Goal: Task Accomplishment & Management: Complete application form

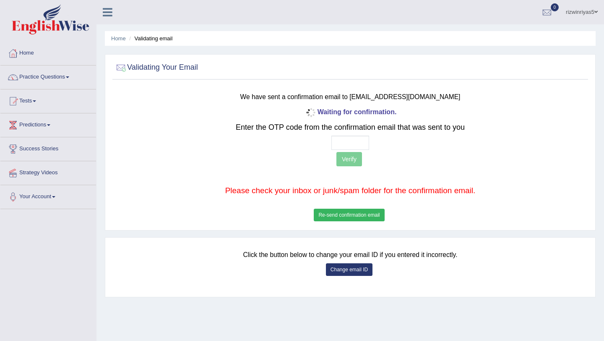
click at [373, 213] on button "Re-send confirmation email" at bounding box center [349, 214] width 70 height 13
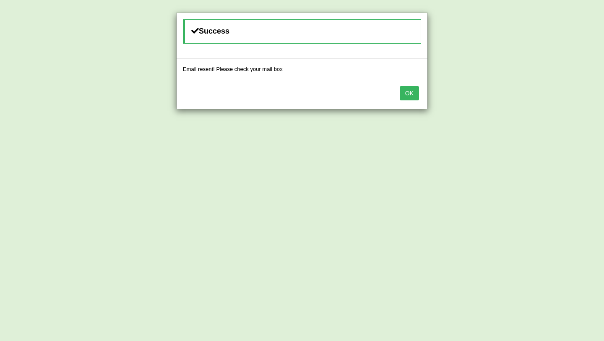
click at [405, 98] on button "OK" at bounding box center [409, 93] width 19 height 14
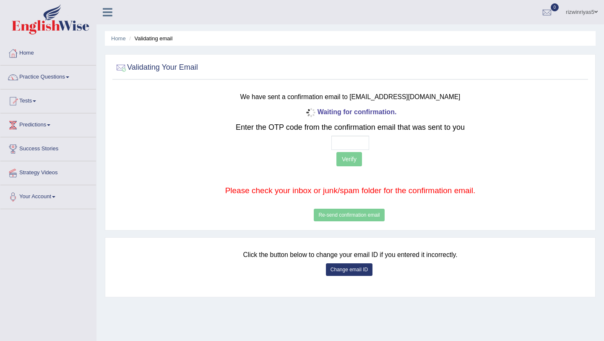
click at [339, 267] on button "Change email ID" at bounding box center [349, 269] width 47 height 13
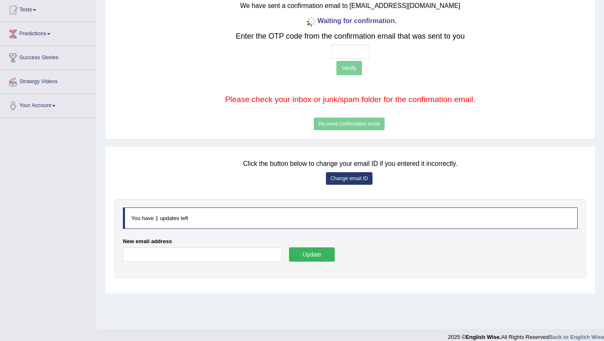
scroll to position [97, 0]
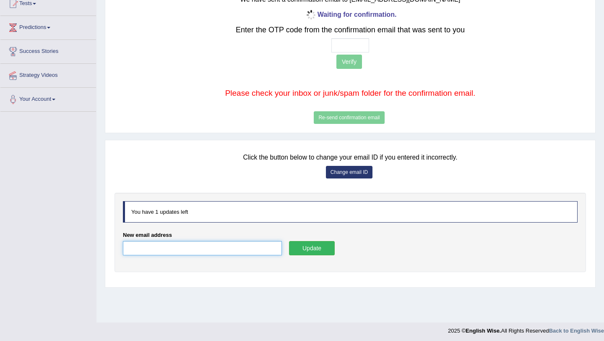
click at [202, 247] on input "New email address" at bounding box center [202, 248] width 159 height 14
type input "rizwinrichu2007@gmail.com"
click at [302, 250] on button "Update" at bounding box center [311, 248] width 45 height 14
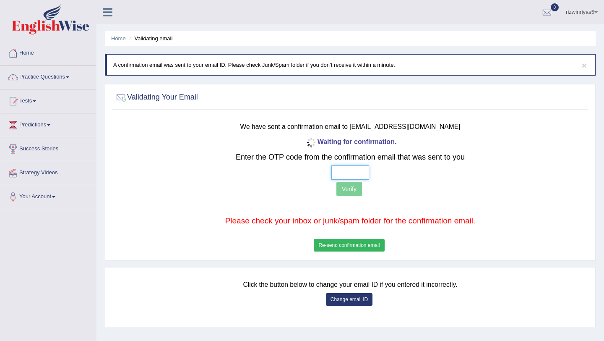
click at [338, 171] on input "text" at bounding box center [350, 172] width 38 height 14
type input "3 6 0 6"
click at [354, 189] on button "Verify" at bounding box center [349, 189] width 26 height 14
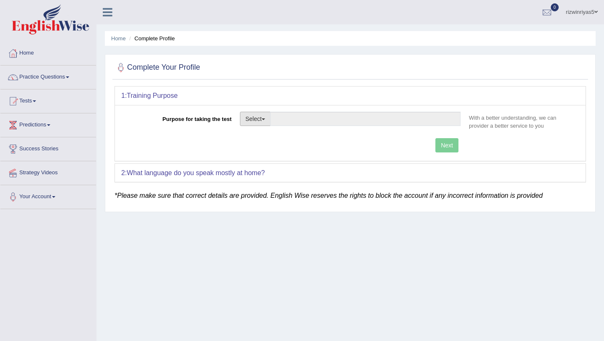
click at [270, 116] on button "Select" at bounding box center [255, 119] width 31 height 14
click at [263, 148] on link "Permanent Residency" at bounding box center [277, 147] width 75 height 11
type input "Permanent Residency"
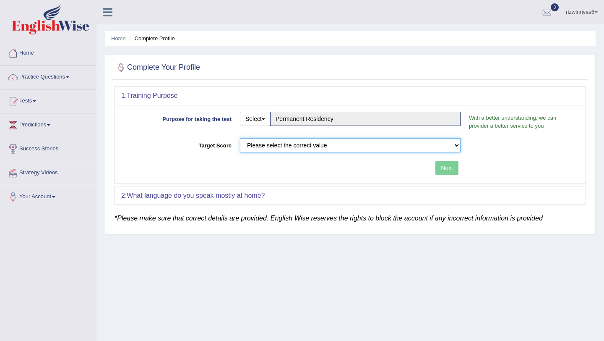
click at [302, 144] on select "Please select the correct value 50 (6 bands) 58 (6.5 bands) 65 (7 bands) 79 (8 …" at bounding box center [350, 145] width 221 height 14
select select "79"
click at [240, 138] on select "Please select the correct value 50 (6 bands) 58 (6.5 bands) 65 (7 bands) 79 (8 …" at bounding box center [350, 145] width 221 height 14
click at [439, 174] on button "Next" at bounding box center [446, 168] width 23 height 14
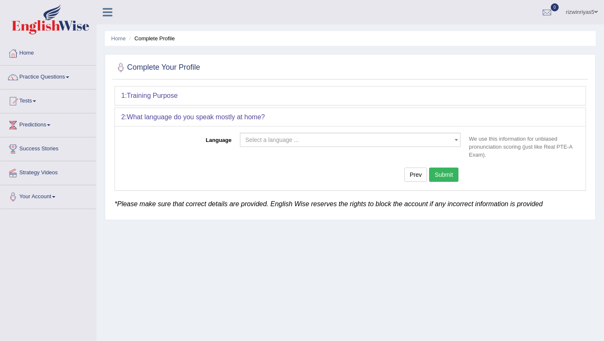
click at [360, 140] on span "Select a language ..." at bounding box center [347, 139] width 205 height 8
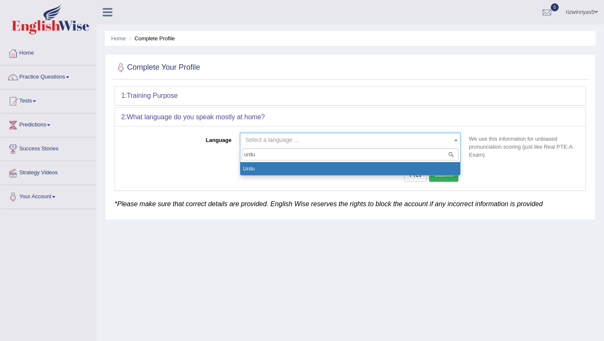
type input "urdu"
select select "Urdu"
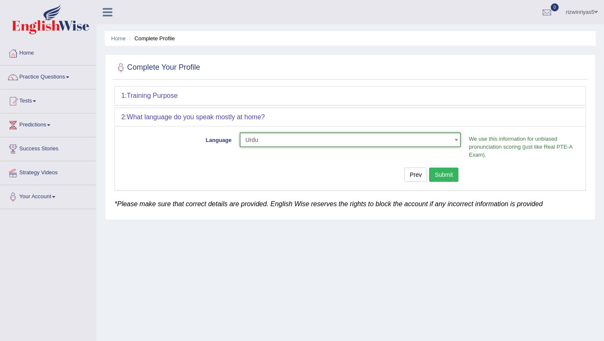
click at [449, 181] on button "Submit" at bounding box center [443, 174] width 29 height 14
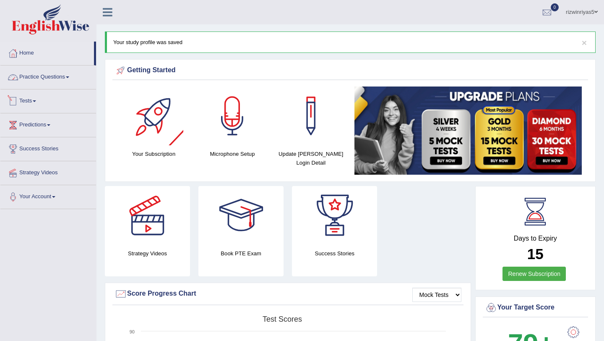
click at [66, 79] on link "Practice Questions" at bounding box center [48, 75] width 96 height 21
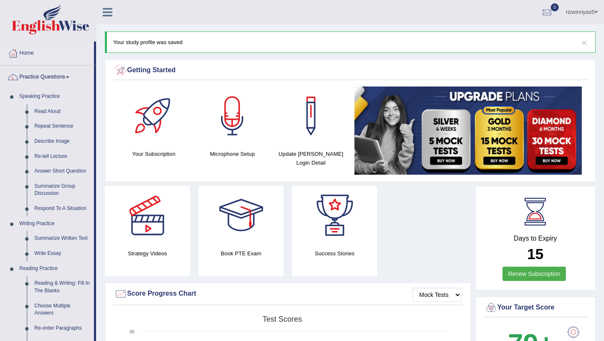
click at [69, 76] on span at bounding box center [67, 77] width 3 height 2
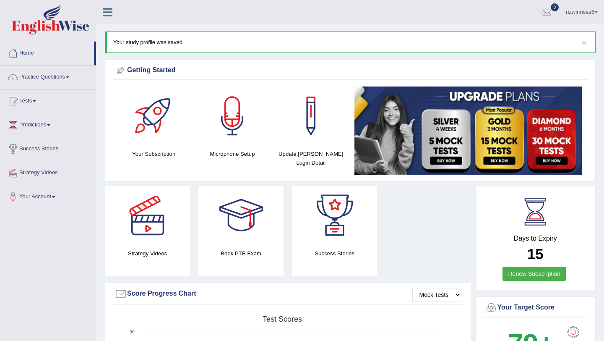
click at [588, 15] on link "rizwinriyas5" at bounding box center [581, 11] width 44 height 22
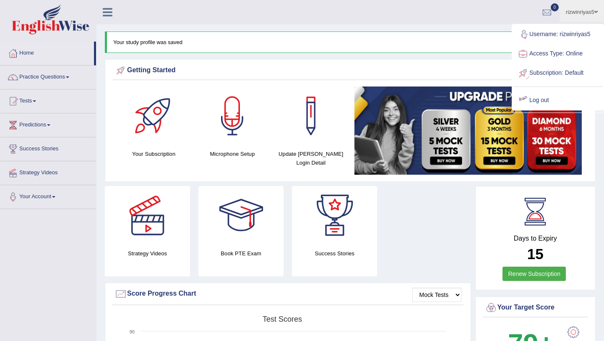
click at [542, 94] on link "Log out" at bounding box center [557, 100] width 91 height 19
